Goal: Task Accomplishment & Management: Complete application form

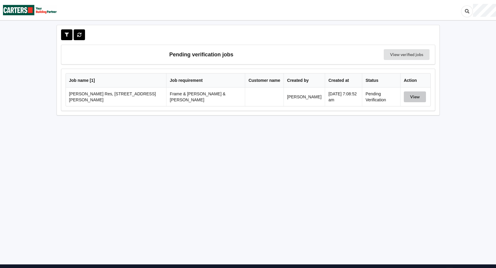
click at [415, 96] on button "View" at bounding box center [415, 96] width 22 height 11
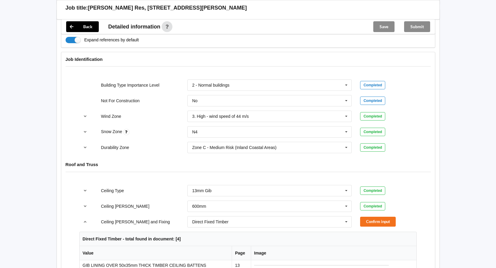
scroll to position [329, 0]
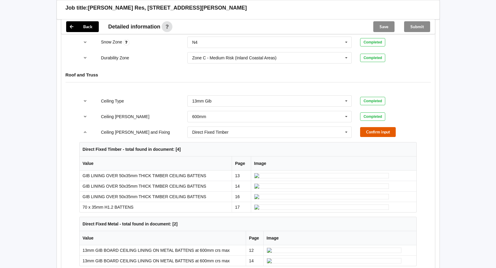
click at [369, 127] on button "Confirm input" at bounding box center [378, 132] width 36 height 10
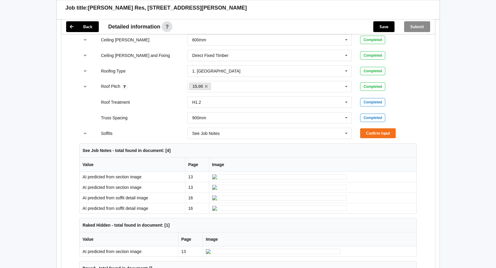
scroll to position [419, 0]
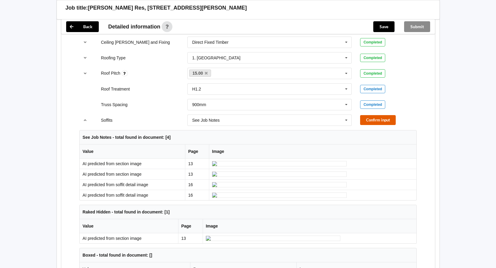
click at [386, 115] on button "Confirm input" at bounding box center [378, 120] width 36 height 10
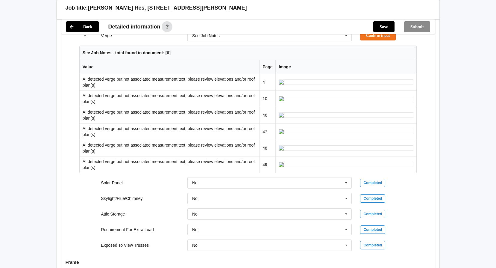
scroll to position [449, 0]
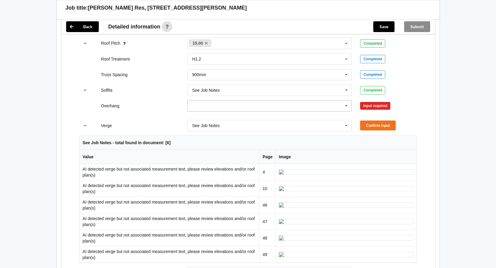
click at [345, 100] on icon at bounding box center [346, 105] width 9 height 11
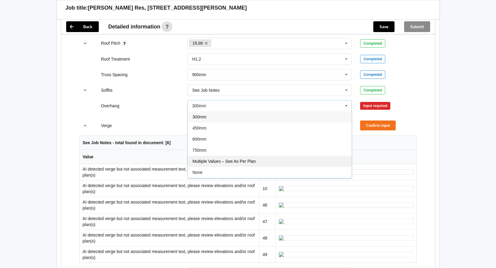
click at [252, 159] on span "Multiple Values – See As Per Plan" at bounding box center [224, 161] width 63 height 5
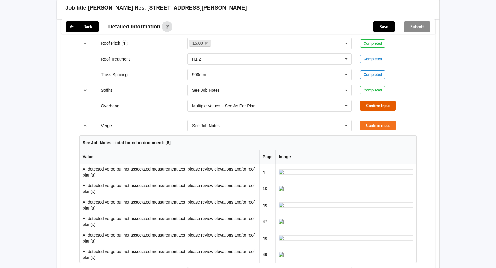
click at [368, 101] on button "Confirm input" at bounding box center [378, 106] width 36 height 10
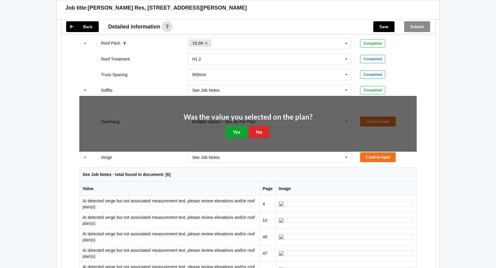
click at [242, 126] on button "Yes" at bounding box center [237, 132] width 22 height 12
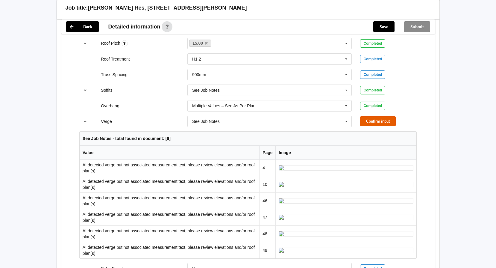
click at [371, 116] on button "Confirm input" at bounding box center [378, 121] width 36 height 10
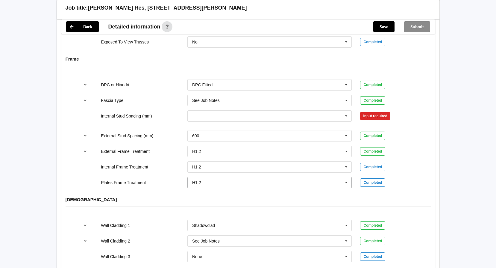
scroll to position [629, 0]
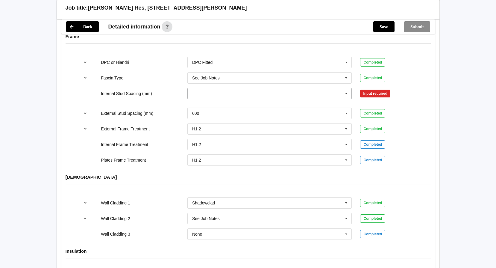
click at [346, 88] on icon at bounding box center [346, 93] width 9 height 11
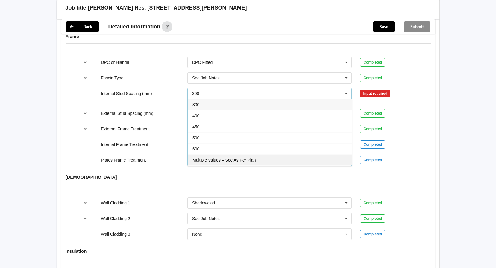
click at [264, 154] on div "Multiple Values – See As Per Plan" at bounding box center [270, 159] width 164 height 11
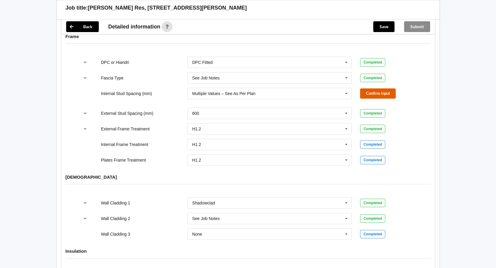
click at [371, 89] on button "Confirm input" at bounding box center [378, 93] width 36 height 10
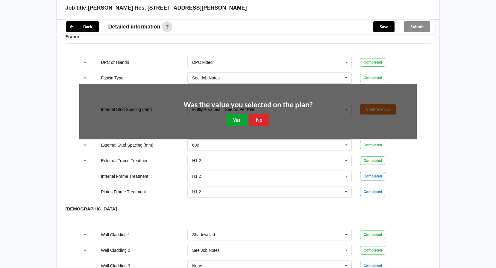
click at [235, 114] on button "Yes" at bounding box center [237, 120] width 22 height 12
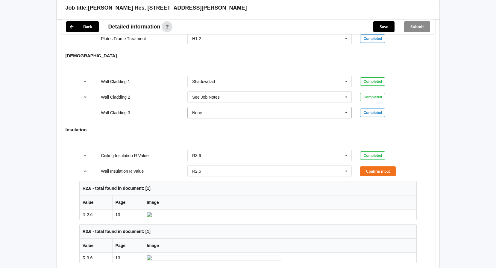
scroll to position [749, 0]
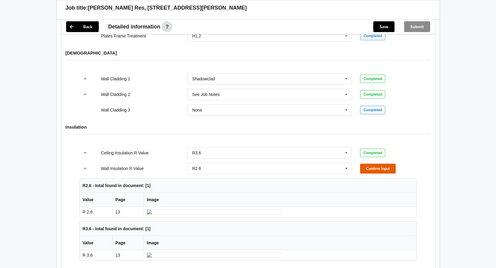
click at [371, 164] on button "Confirm input" at bounding box center [378, 169] width 36 height 10
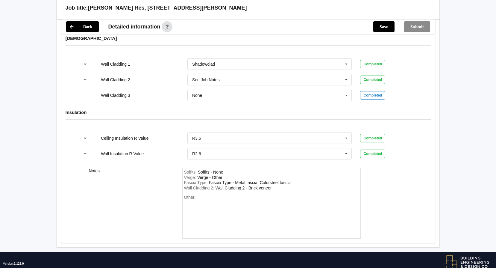
scroll to position [771, 0]
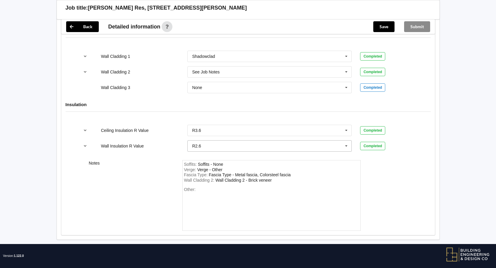
click at [343, 141] on icon at bounding box center [346, 145] width 9 height 11
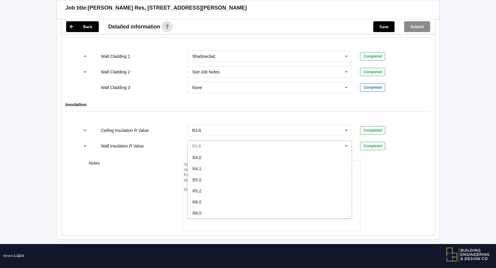
scroll to position [232, 0]
click at [222, 163] on div "R4.1" at bounding box center [270, 168] width 164 height 11
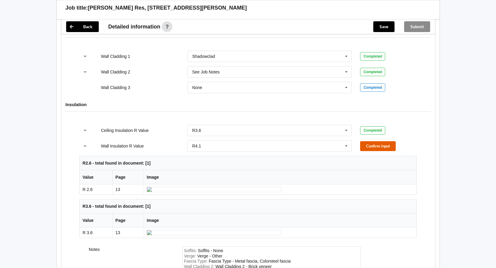
click at [372, 141] on button "Confirm input" at bounding box center [378, 146] width 36 height 10
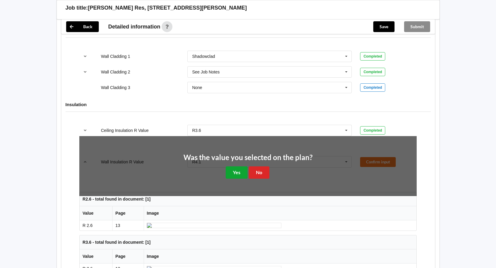
click at [236, 167] on button "Yes" at bounding box center [237, 172] width 22 height 12
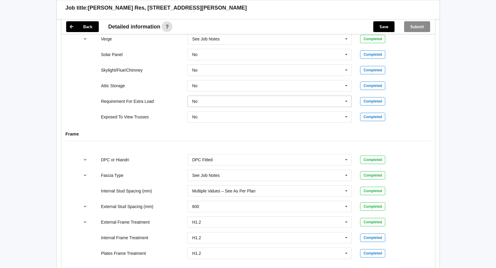
scroll to position [412, 0]
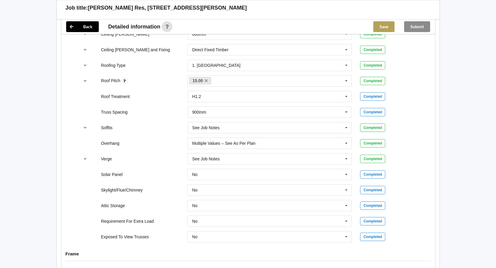
click at [384, 26] on button "Save" at bounding box center [383, 26] width 21 height 11
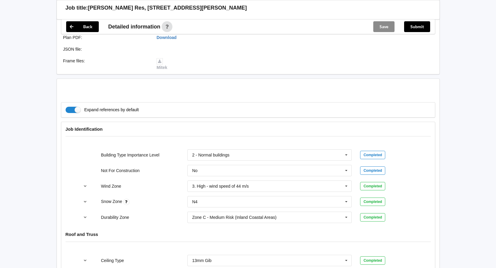
scroll to position [142, 0]
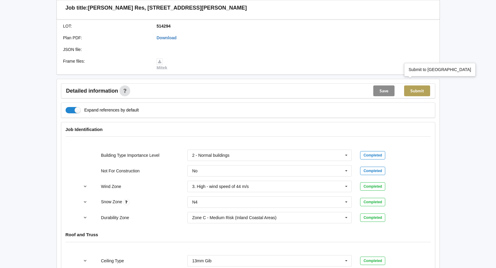
click at [414, 85] on button "Submit" at bounding box center [417, 90] width 26 height 11
